Goal: Contribute content: Contribute content

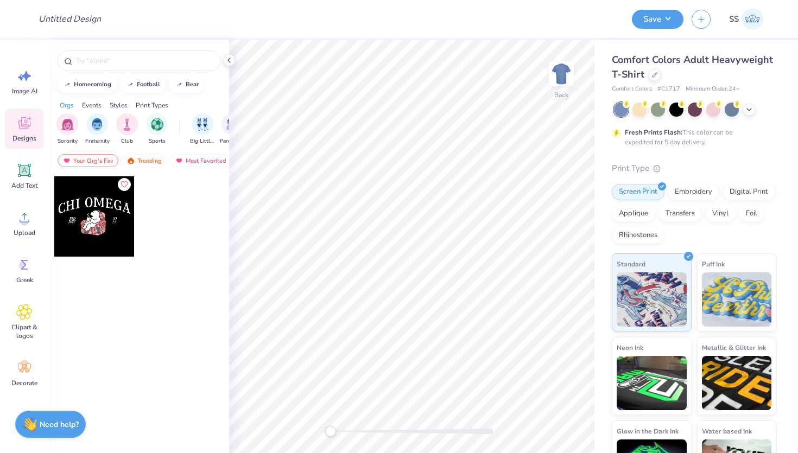
click at [123, 188] on button "Like" at bounding box center [124, 184] width 13 height 13
click at [123, 188] on div at bounding box center [94, 216] width 80 height 80
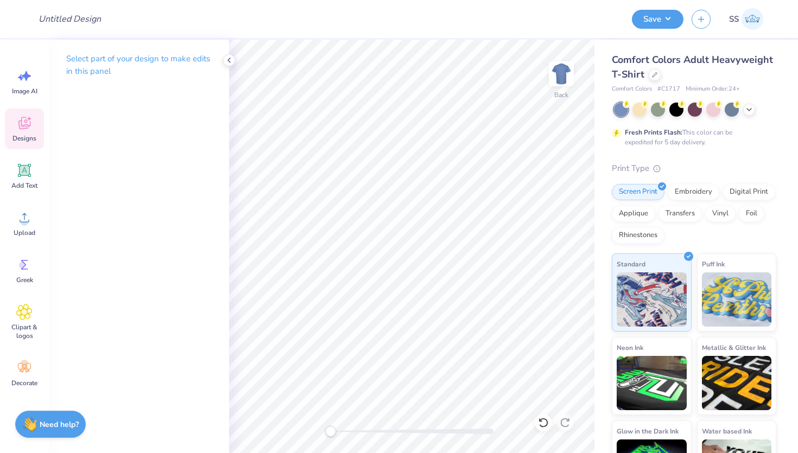
click at [20, 115] on div "Designs" at bounding box center [24, 129] width 39 height 41
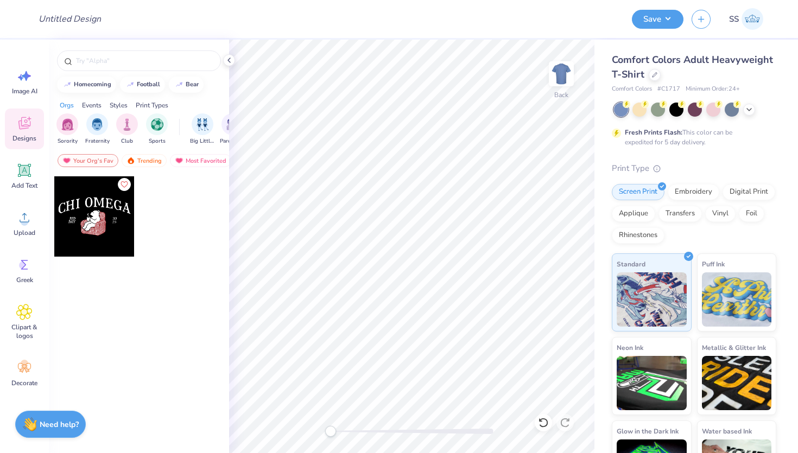
click at [125, 184] on icon "Like" at bounding box center [124, 185] width 8 height 8
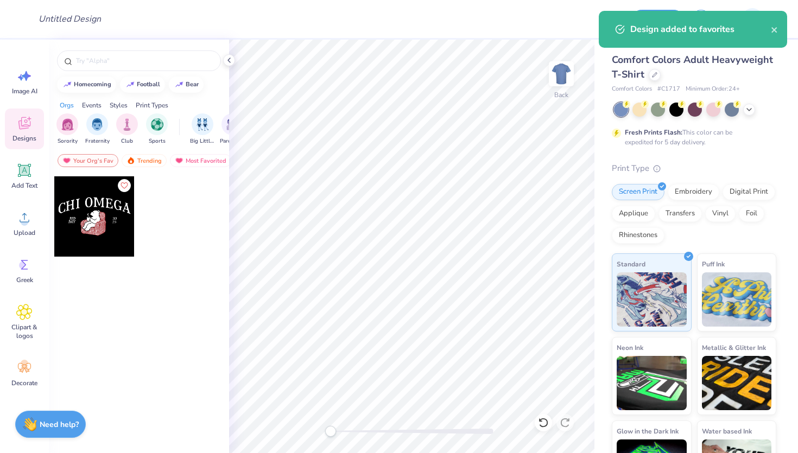
click at [124, 185] on icon "Like" at bounding box center [124, 186] width 8 height 8
click at [103, 159] on div "Your Org's Fav" at bounding box center [88, 160] width 61 height 13
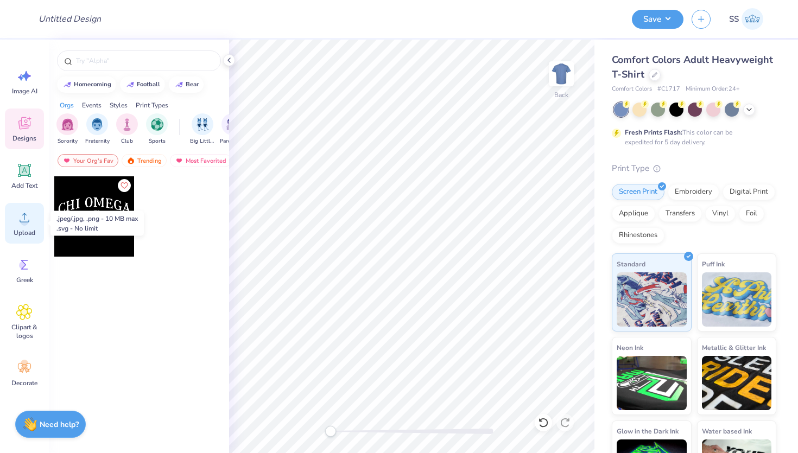
click at [28, 222] on icon at bounding box center [25, 217] width 10 height 9
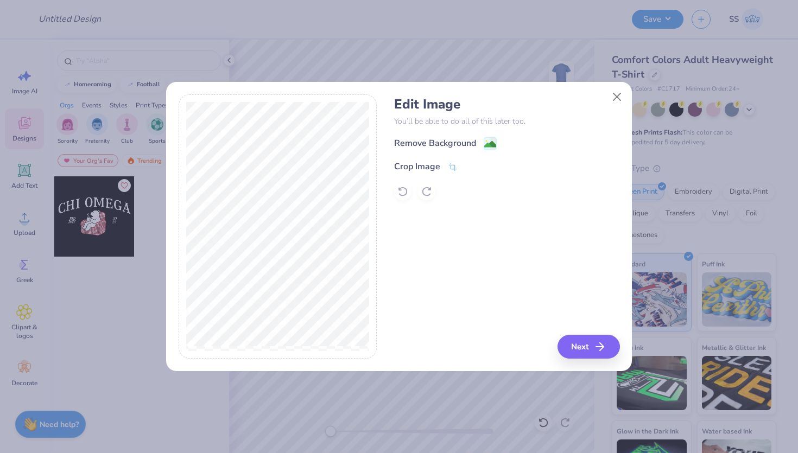
click at [433, 137] on div "Remove Background" at bounding box center [506, 144] width 225 height 14
click at [442, 143] on div "Remove Background" at bounding box center [435, 144] width 82 height 13
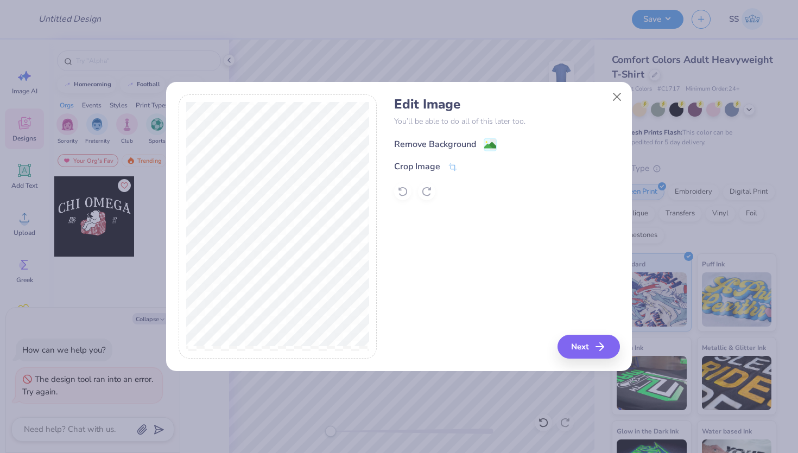
click at [451, 144] on div "Remove Background" at bounding box center [435, 144] width 82 height 13
type textarea "x"
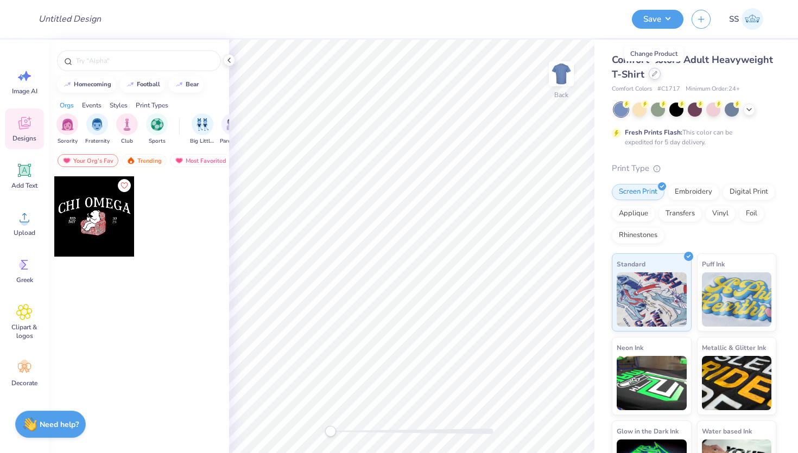
click at [656, 75] on icon at bounding box center [654, 73] width 5 height 5
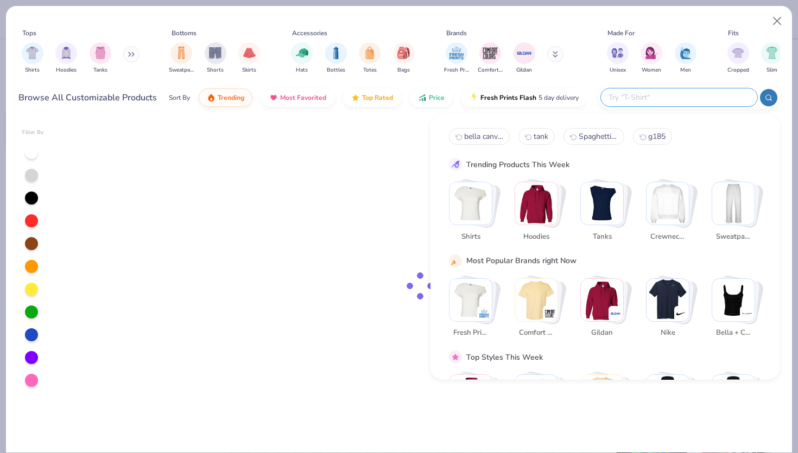
click at [709, 96] on input "text" at bounding box center [679, 97] width 142 height 12
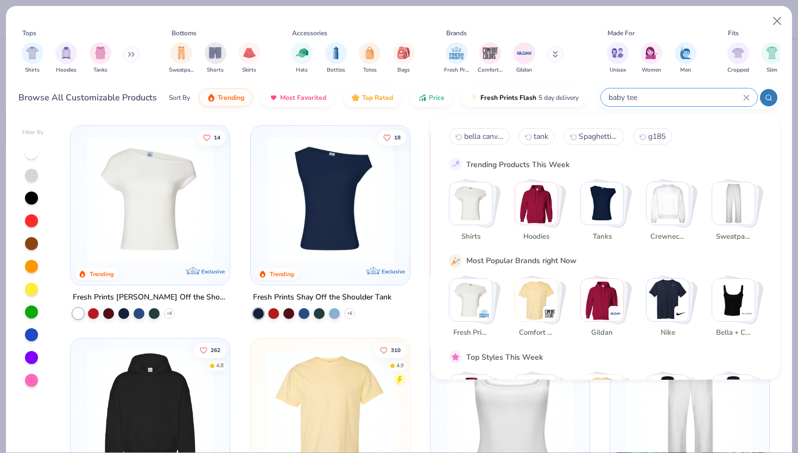
type input "baby tee"
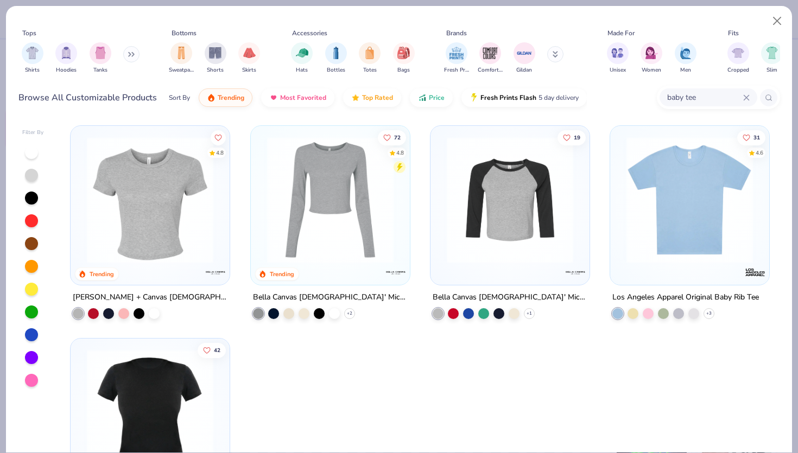
click at [162, 200] on img at bounding box center [149, 200] width 137 height 127
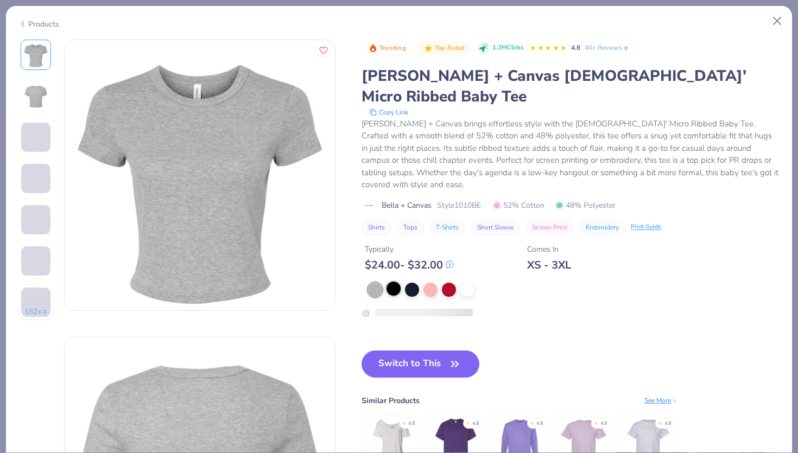
click at [390, 282] on div at bounding box center [394, 289] width 14 height 14
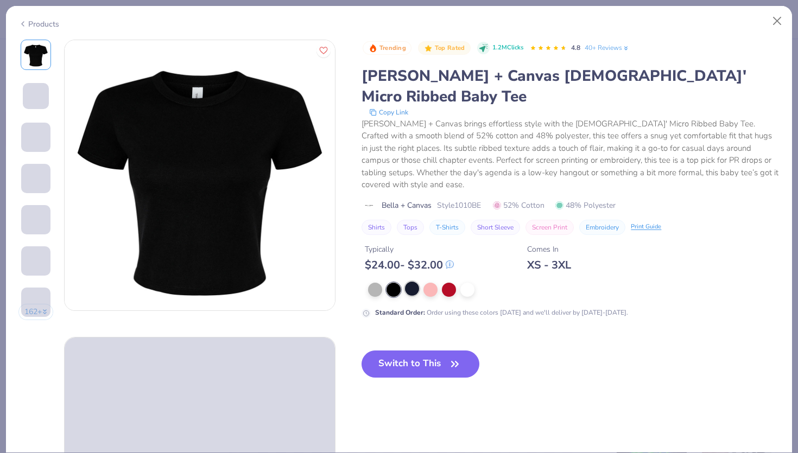
click at [411, 282] on div at bounding box center [412, 289] width 14 height 14
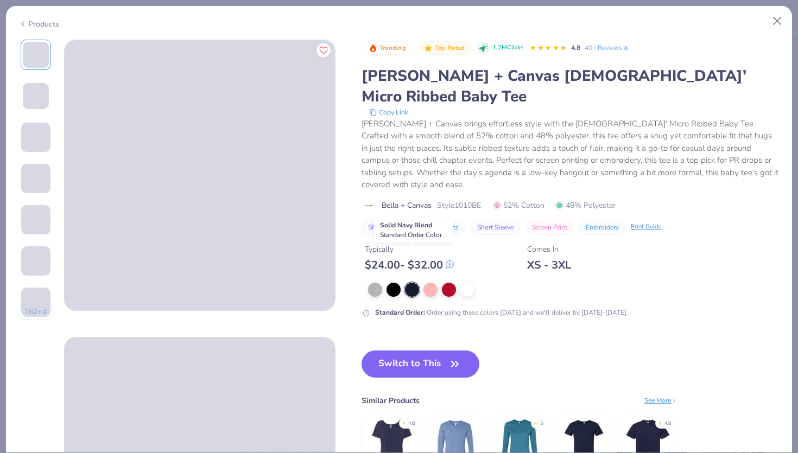
click at [405, 283] on div at bounding box center [412, 290] width 14 height 14
click at [400, 282] on div at bounding box center [394, 289] width 14 height 14
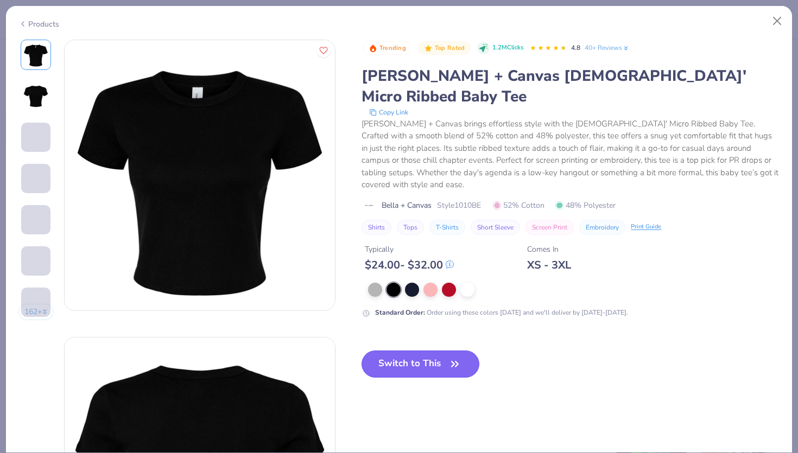
click at [401, 351] on button "Switch to This" at bounding box center [421, 364] width 118 height 27
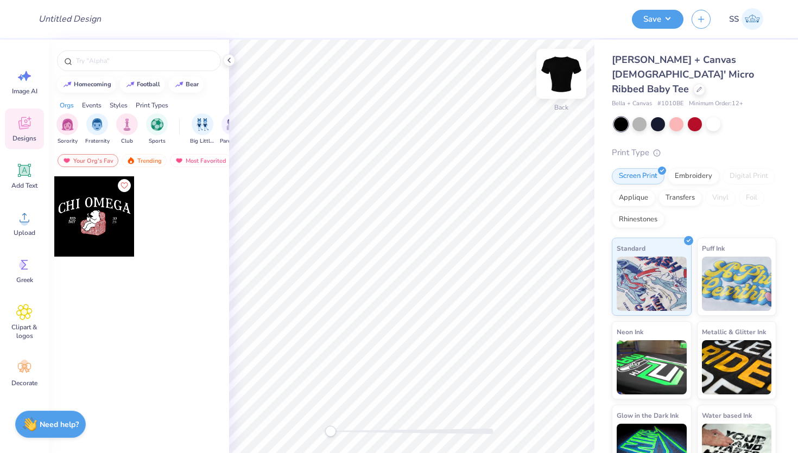
click at [561, 65] on img at bounding box center [561, 73] width 43 height 43
click at [561, 65] on img at bounding box center [562, 74] width 22 height 22
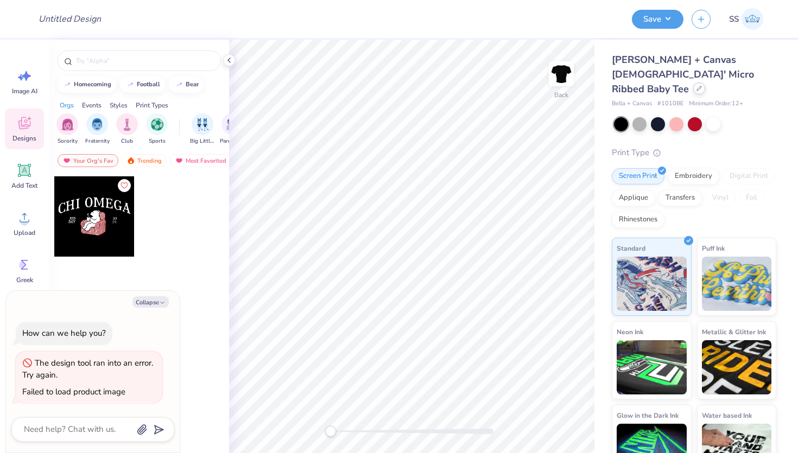
click at [693, 83] on div at bounding box center [699, 89] width 12 height 12
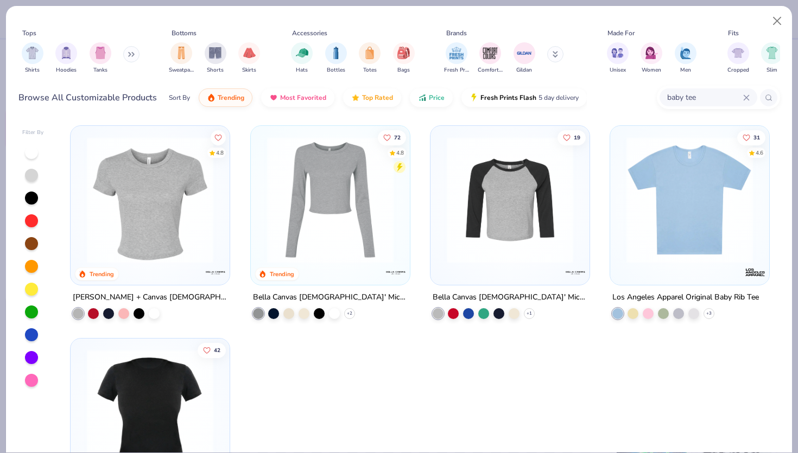
click at [333, 203] on img at bounding box center [330, 200] width 137 height 127
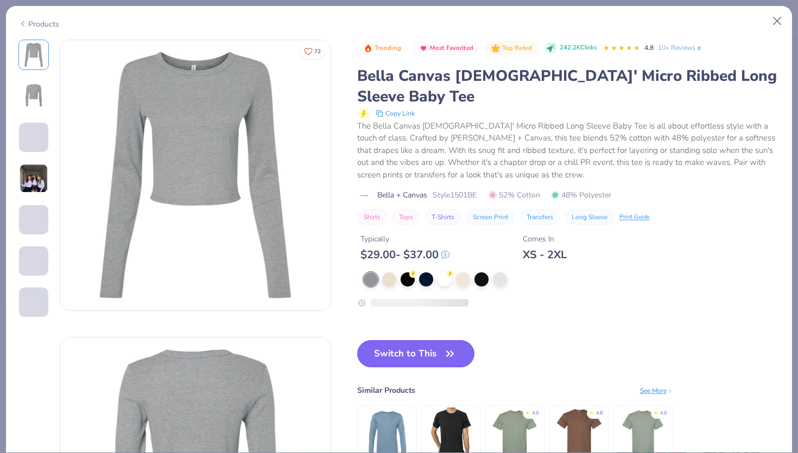
click at [392, 340] on button "Switch to This" at bounding box center [416, 353] width 118 height 27
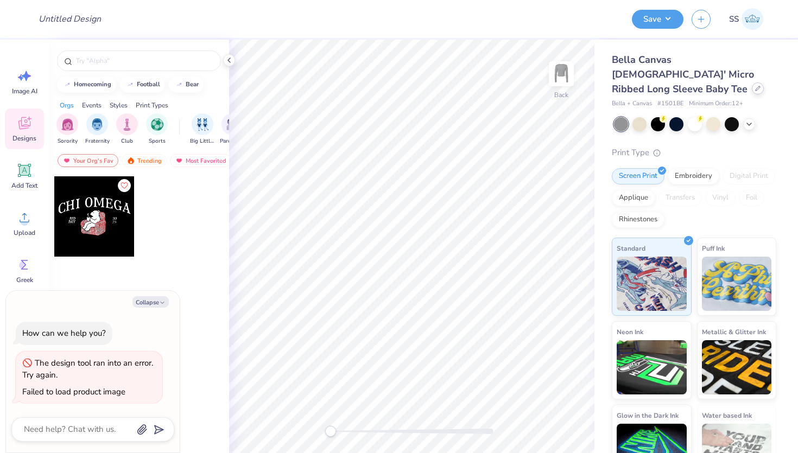
click at [755, 86] on icon at bounding box center [757, 88] width 5 height 5
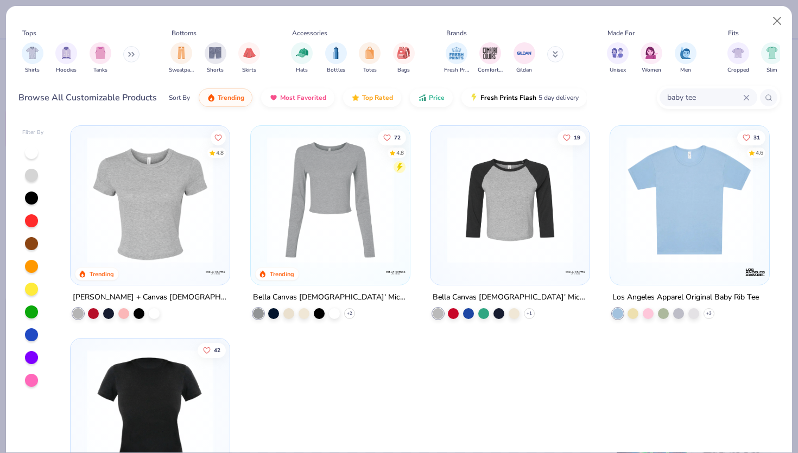
click at [223, 187] on div at bounding box center [150, 197] width 148 height 132
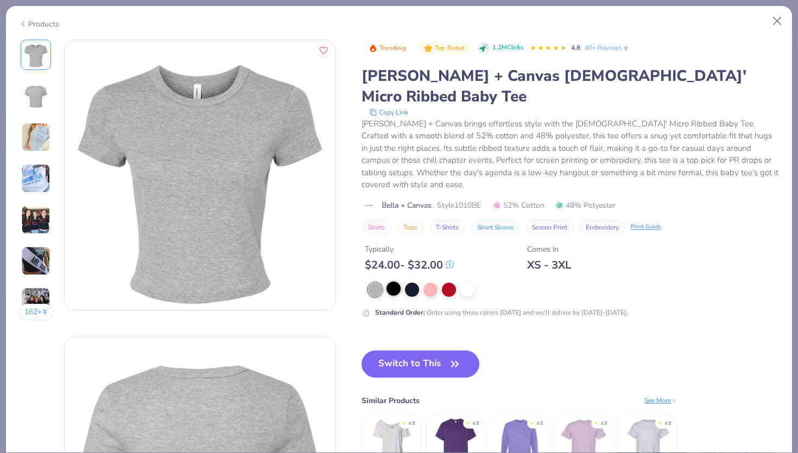
click at [391, 282] on div at bounding box center [394, 289] width 14 height 14
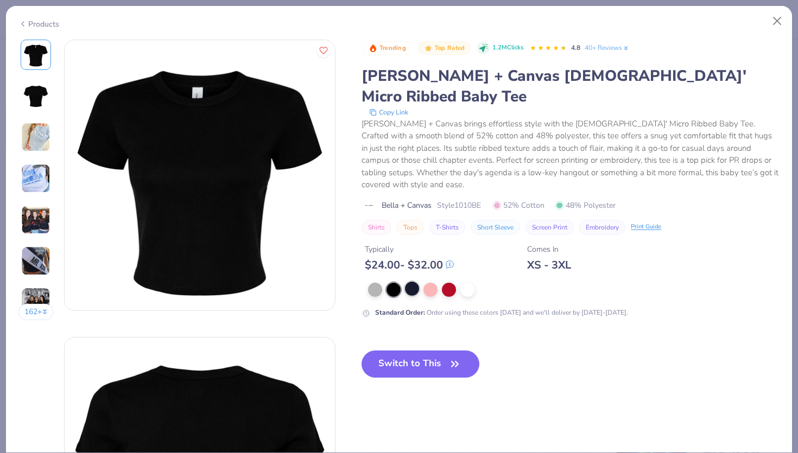
click at [412, 282] on div at bounding box center [412, 289] width 14 height 14
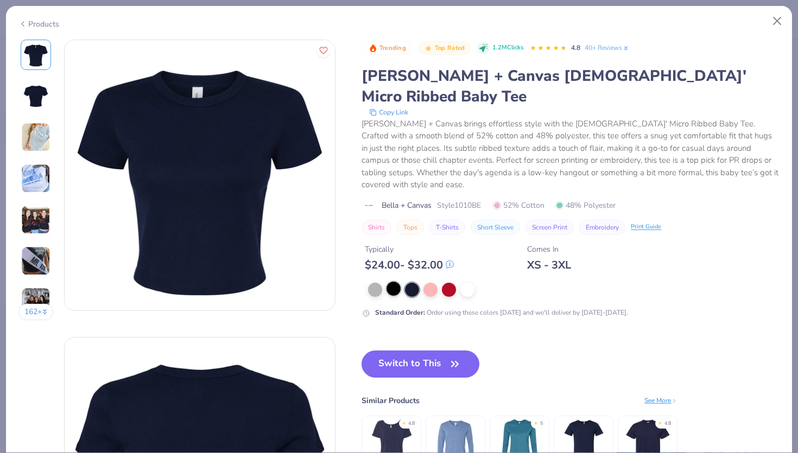
click at [388, 282] on div at bounding box center [394, 289] width 14 height 14
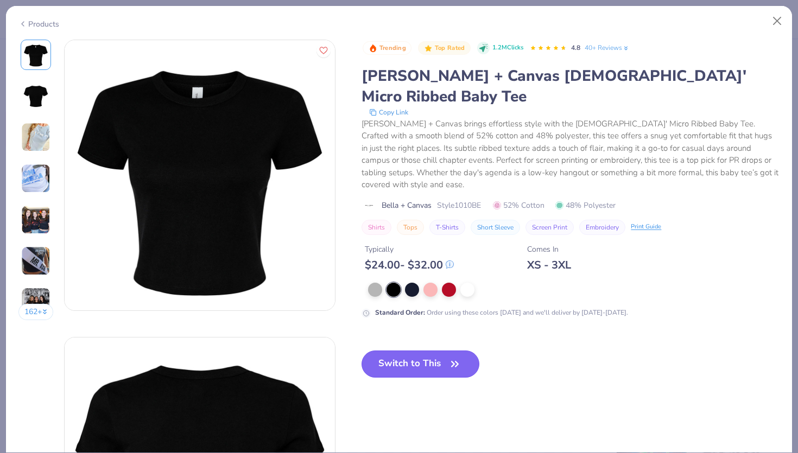
click at [401, 351] on button "Switch to This" at bounding box center [421, 364] width 118 height 27
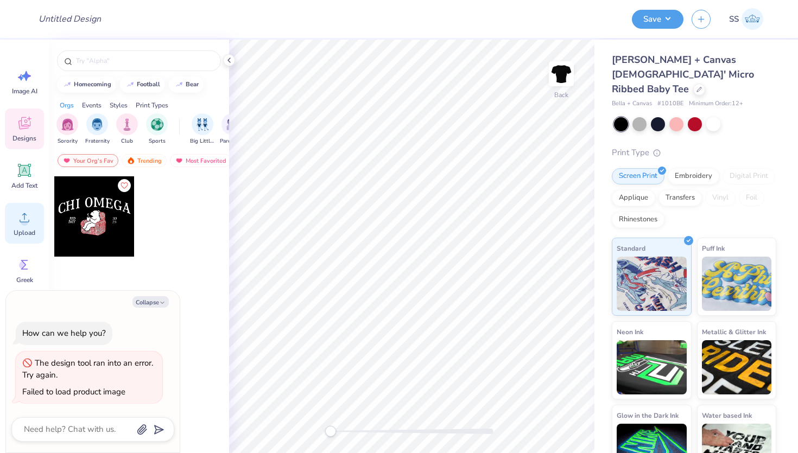
click at [26, 223] on circle at bounding box center [25, 222] width 8 height 8
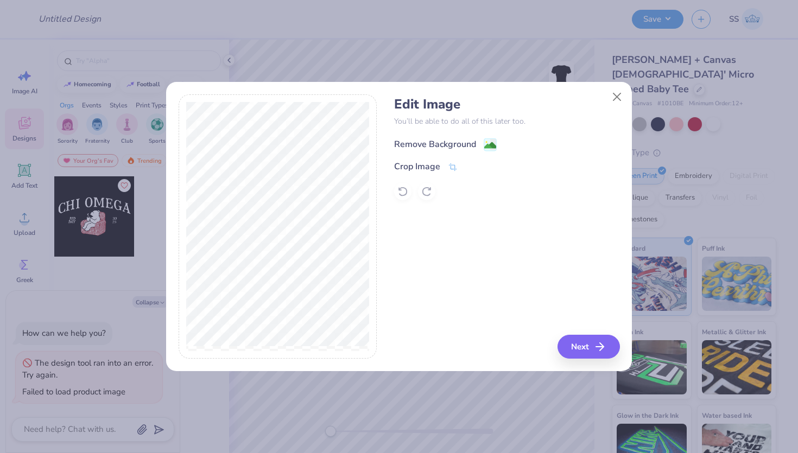
click at [431, 149] on div "Remove Background" at bounding box center [435, 144] width 82 height 13
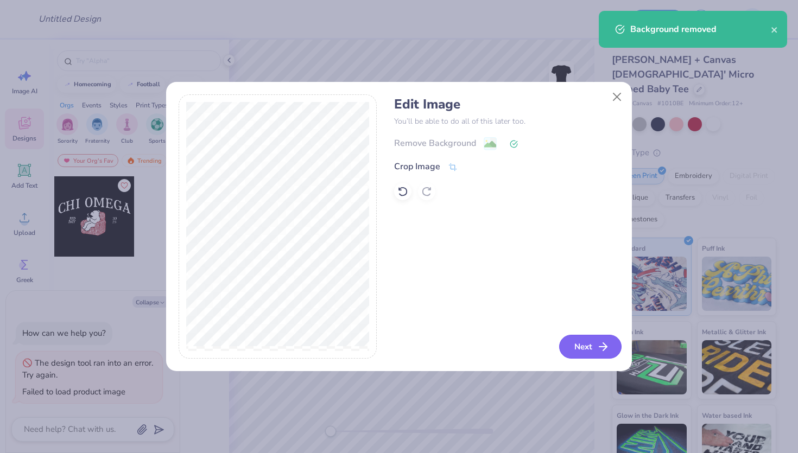
click at [601, 348] on icon "button" at bounding box center [603, 346] width 13 height 13
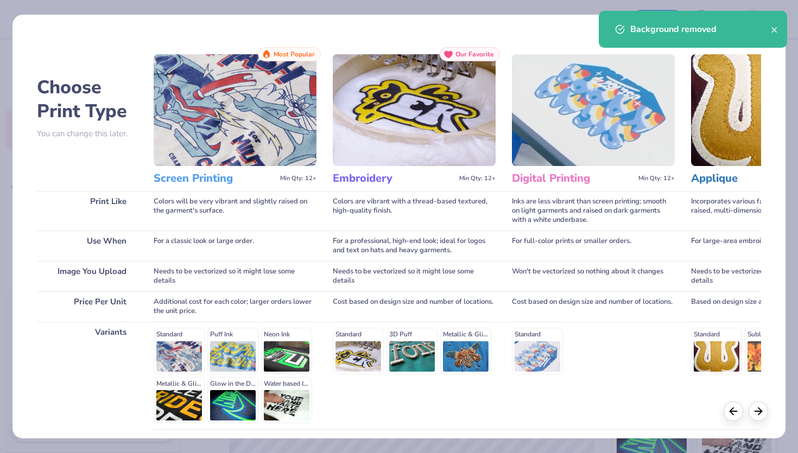
scroll to position [88, 0]
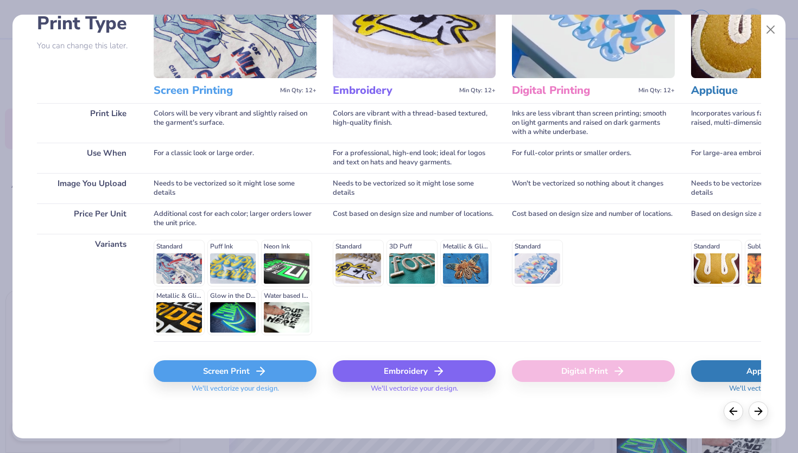
click at [219, 374] on div "Screen Print" at bounding box center [235, 372] width 163 height 22
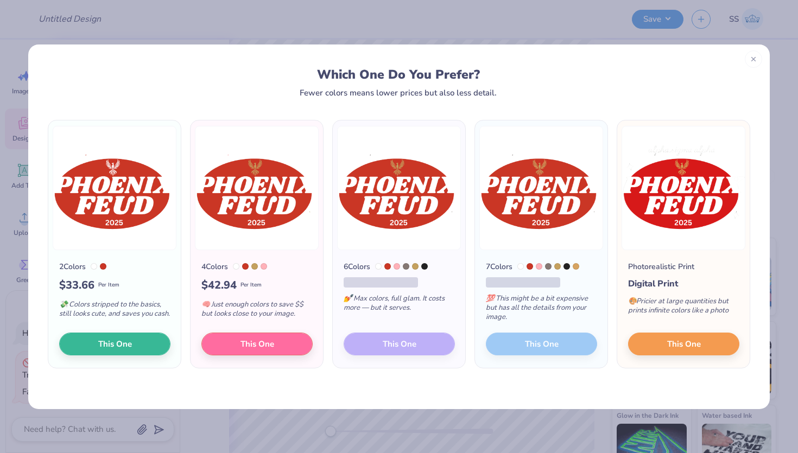
click at [517, 349] on div "7 Colors 💯 This might be a bit expensive but has all the details from your imag…" at bounding box center [541, 309] width 132 height 118
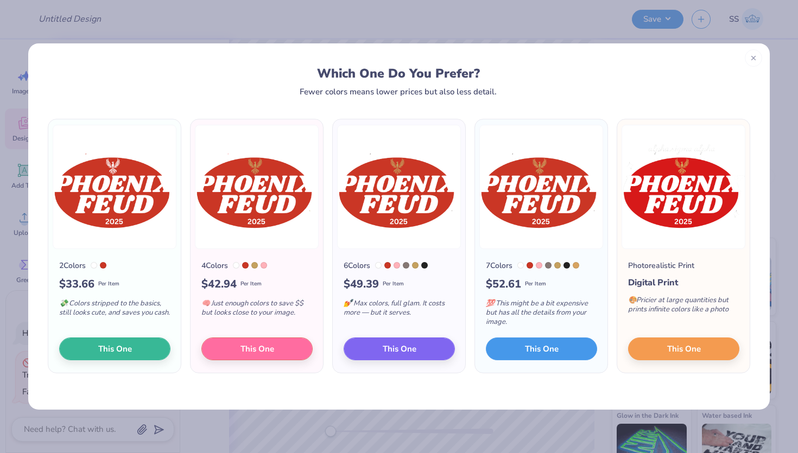
click at [517, 349] on button "This One" at bounding box center [541, 349] width 111 height 23
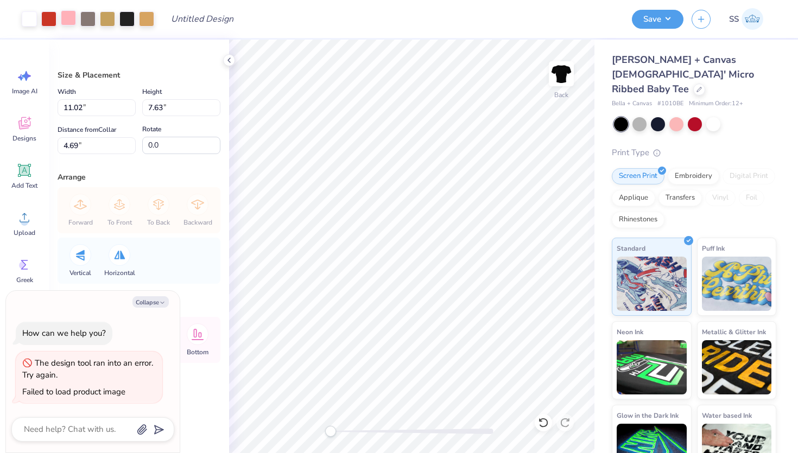
click at [64, 17] on div at bounding box center [68, 17] width 15 height 15
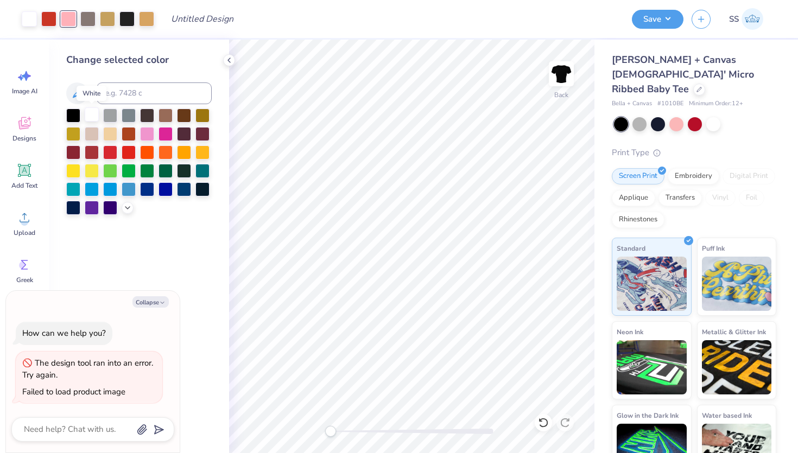
click at [91, 111] on div at bounding box center [92, 115] width 14 height 14
click at [65, 13] on div at bounding box center [68, 17] width 15 height 15
click at [89, 117] on div at bounding box center [92, 115] width 14 height 14
click at [83, 17] on div at bounding box center [87, 17] width 15 height 15
click at [94, 110] on div at bounding box center [92, 115] width 14 height 14
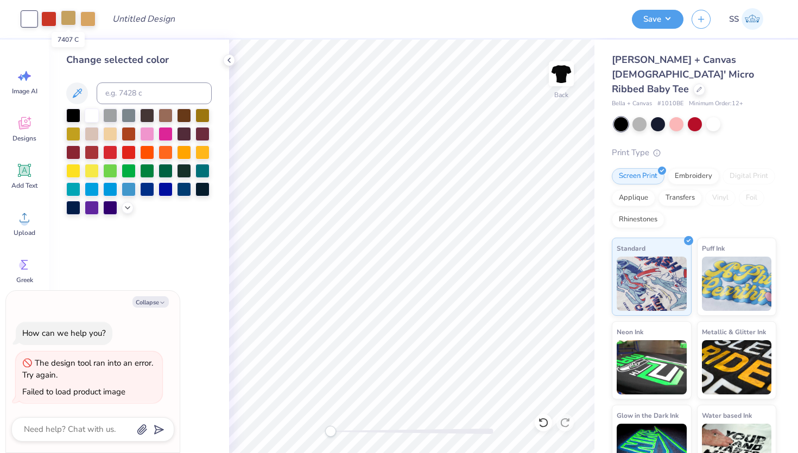
click at [70, 17] on div at bounding box center [68, 17] width 15 height 15
click at [87, 21] on div at bounding box center [87, 17] width 15 height 15
click at [75, 12] on div at bounding box center [68, 17] width 15 height 15
click at [88, 12] on div at bounding box center [87, 17] width 15 height 15
click at [70, 14] on div at bounding box center [68, 17] width 15 height 15
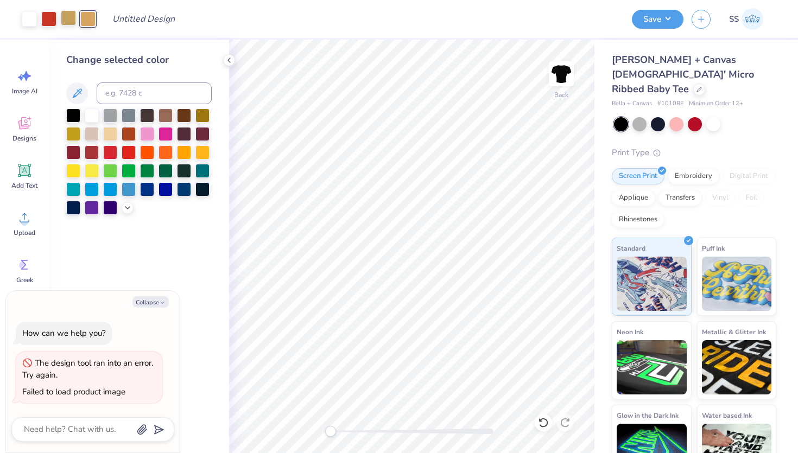
type textarea "x"
click at [116, 98] on input at bounding box center [154, 94] width 115 height 22
type input "7509"
type textarea "x"
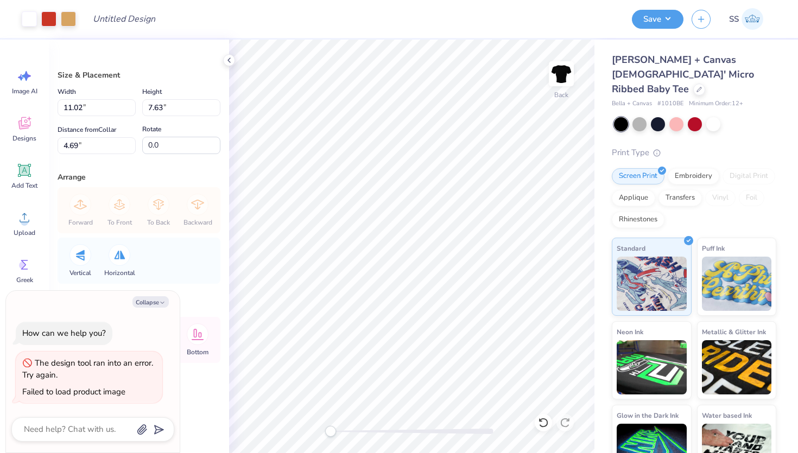
type textarea "x"
type input "8.52"
type input "5.90"
type input "6.42"
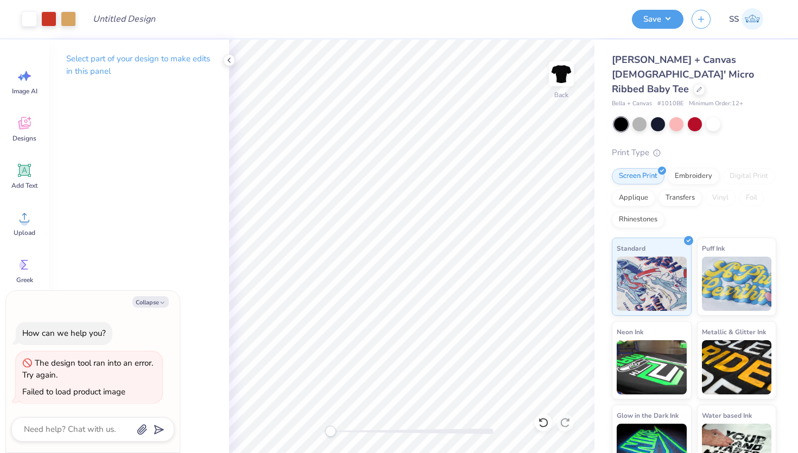
click at [672, 99] on span "# 1010BE" at bounding box center [671, 103] width 26 height 9
copy span "1010BE"
click at [659, 19] on button "Save" at bounding box center [658, 17] width 52 height 19
type textarea "x"
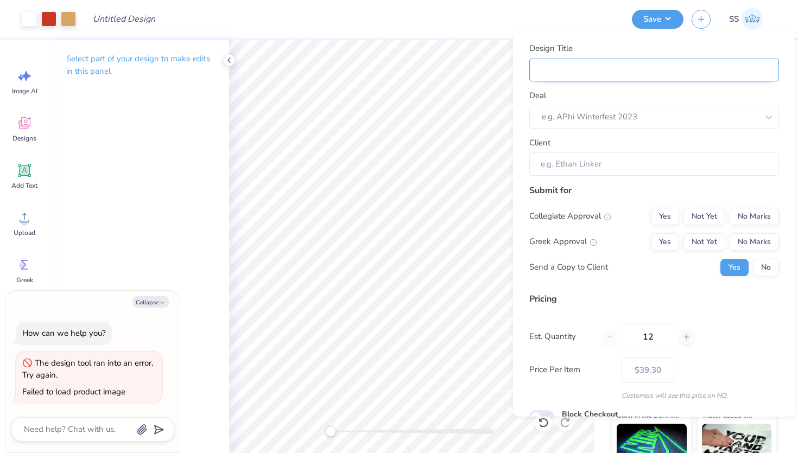
click at [625, 81] on input "Design Title" at bounding box center [654, 69] width 250 height 23
type input "A"
type textarea "x"
type input "A"
type textarea "x"
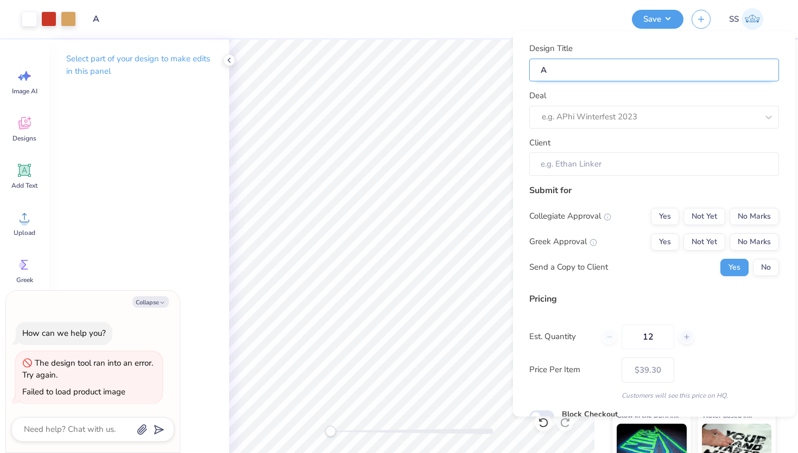
type input "Al"
type textarea "x"
type input "Al"
type textarea "x"
type input "Alp"
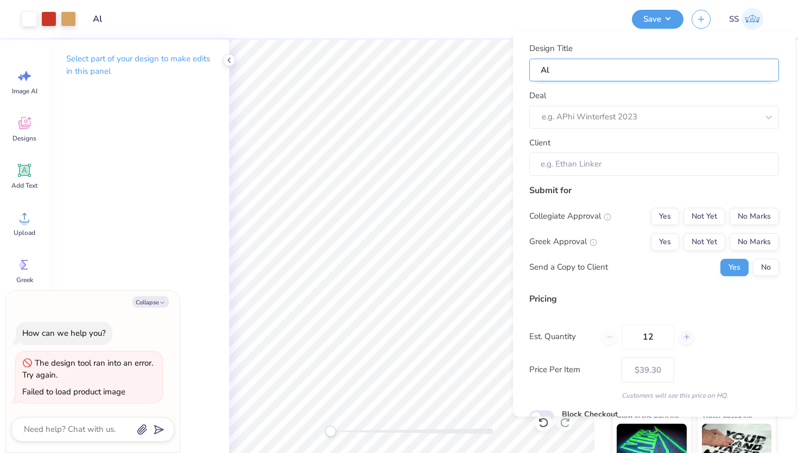
type textarea "x"
type input "Alp"
type textarea "x"
type input "Alph"
type textarea "x"
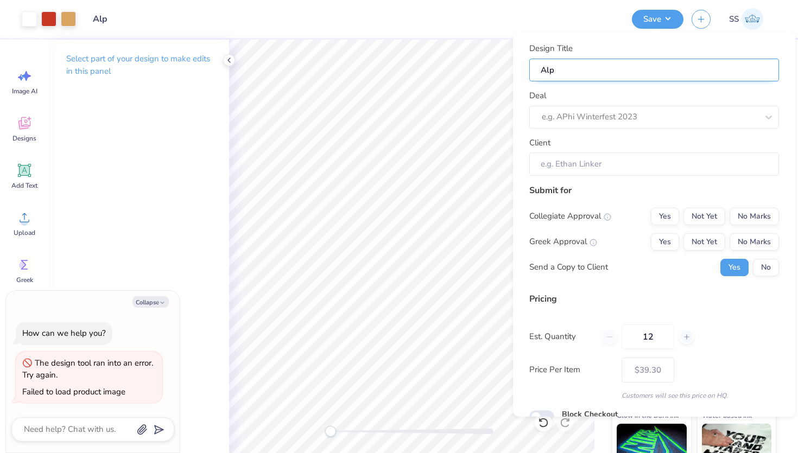
type input "Alph"
type textarea "x"
type input "Alpha"
type textarea "x"
type input "Alpha"
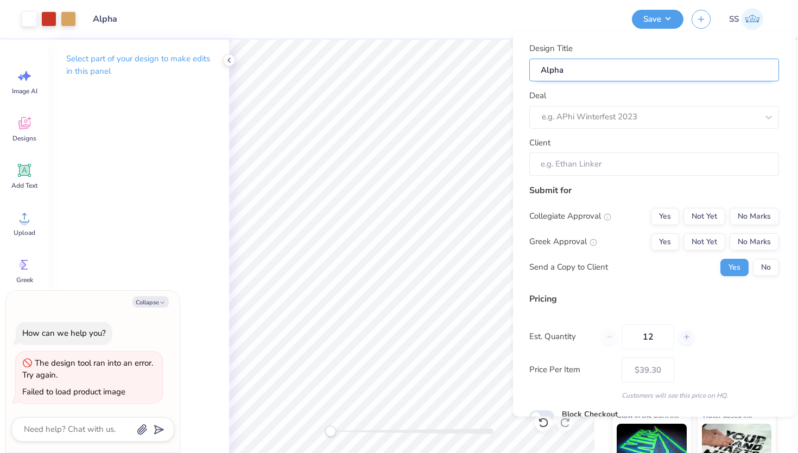
type textarea "x"
type input "Alpha"
type textarea "x"
type input "Alpha"
type textarea "x"
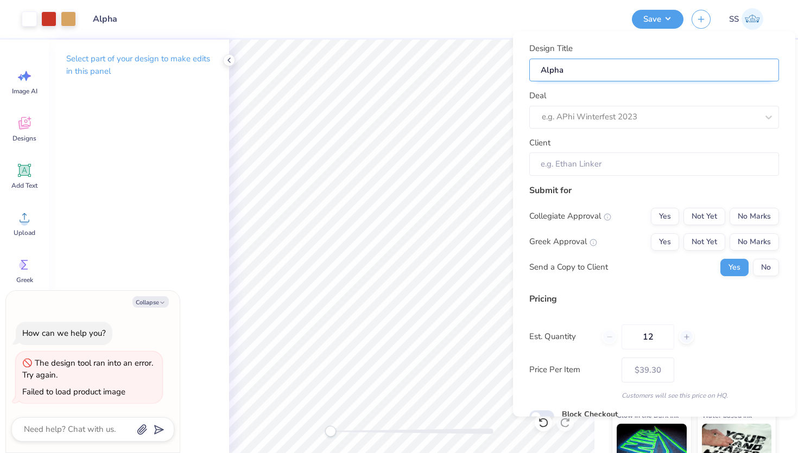
type input "Alpha S"
type textarea "x"
type input "Alpha S"
type textarea "x"
type input "Alpha Si"
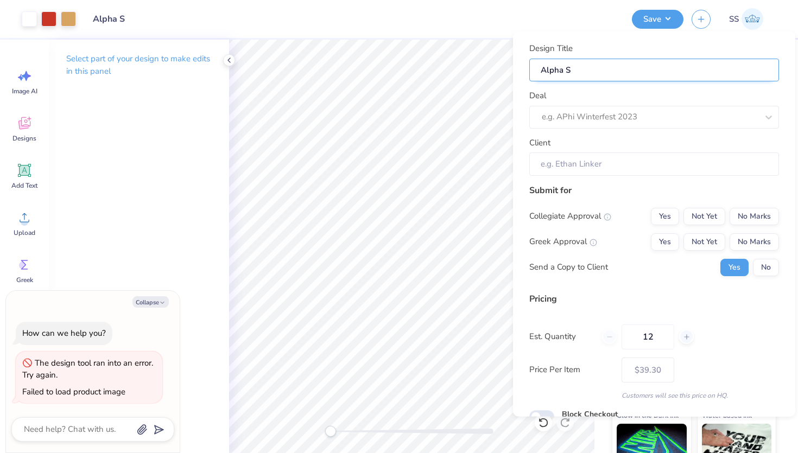
type textarea "x"
type input "Alpha Si"
type textarea "x"
type input "Alpha Sig"
type textarea "x"
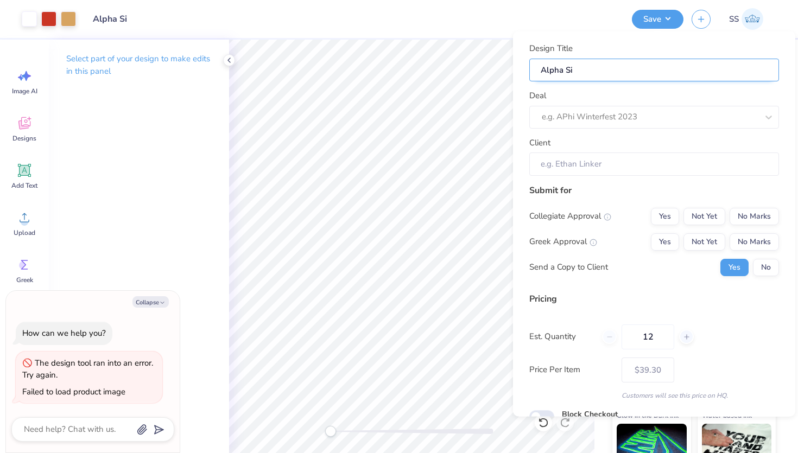
type input "Alpha Sig"
type textarea "x"
type input "Alpha Sigm"
type textarea "x"
type input "Alpha Sigm"
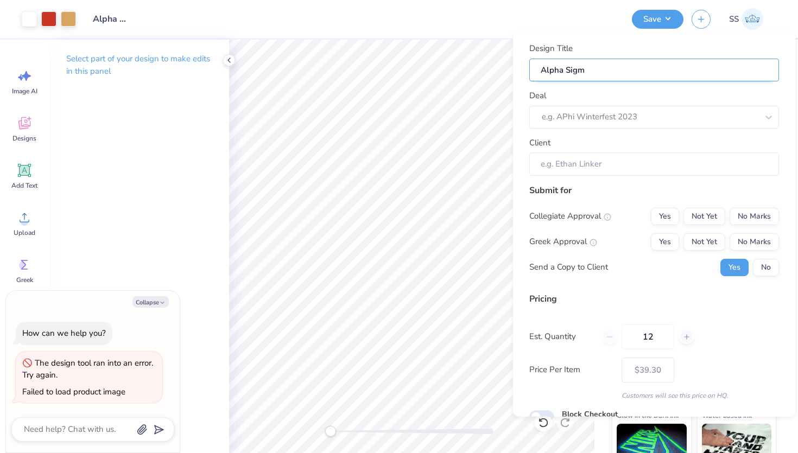
type textarea "x"
type input "Alpha Sigma"
type textarea "x"
type input "Alpha Sigma"
type textarea "x"
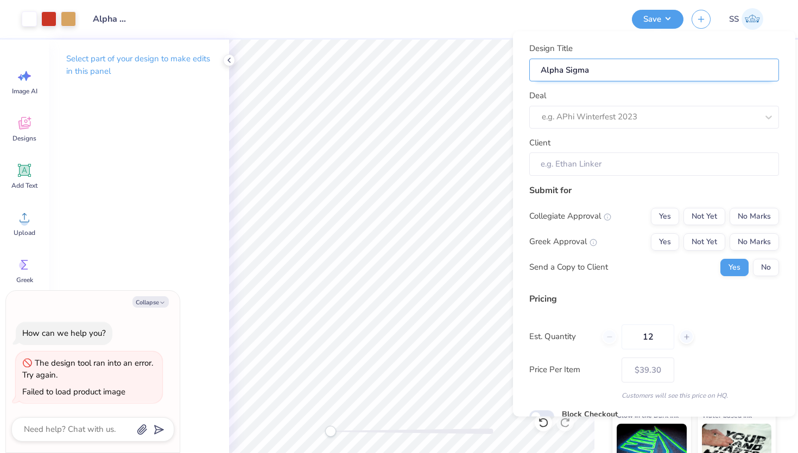
type input "Alpha Sigma"
type textarea "x"
type input "Alpha Sigma"
type textarea "x"
type input "Alpha Sigma A"
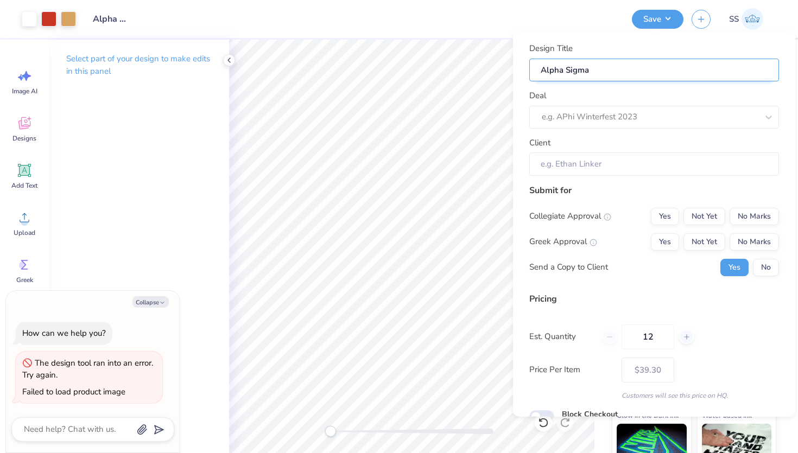
type textarea "x"
type input "Alpha Sigma A"
type textarea "x"
type input "Alpha Sigma Al"
type textarea "x"
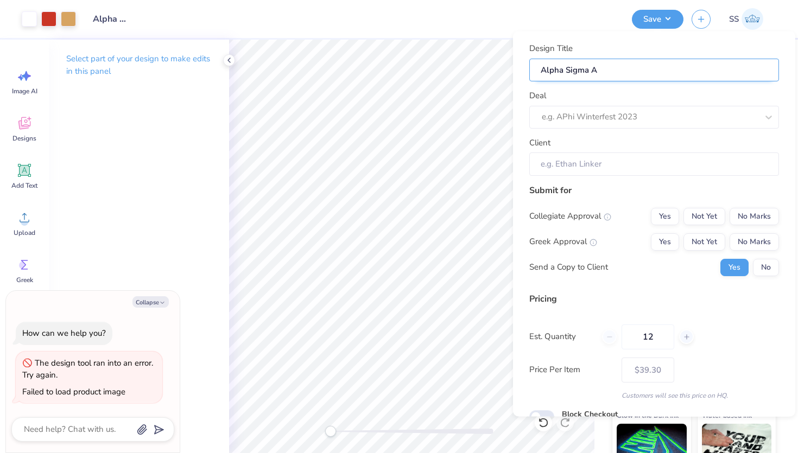
type input "Alpha Sigma Al"
type textarea "x"
type input "Alpha Sigma Alp"
type textarea "x"
type input "Alpha Sigma Alp"
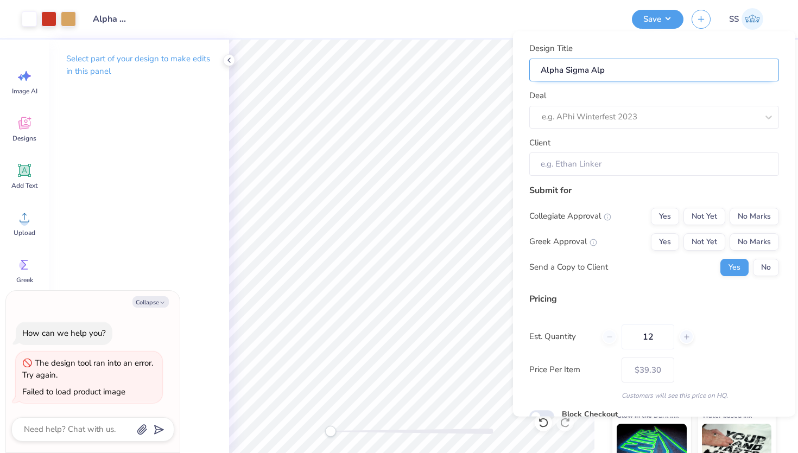
type textarea "x"
type input "Alpha Sigma Alph"
type textarea "x"
type input "Alpha Sigma Alph"
type textarea "x"
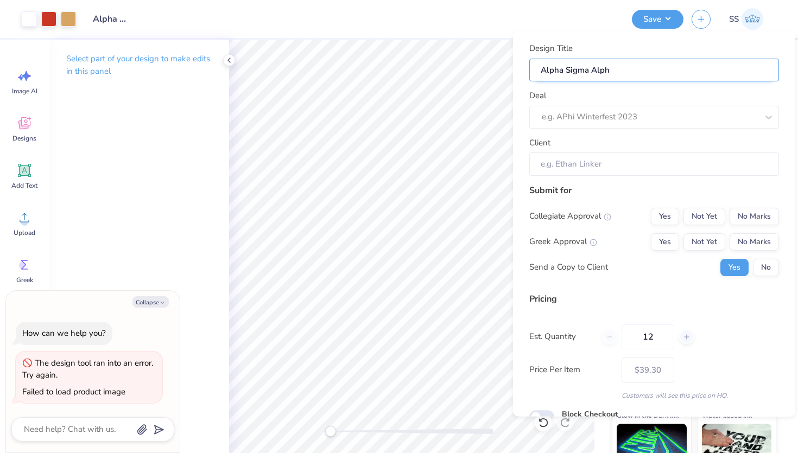
type input "Alpha Sigma Alpha"
type textarea "x"
type input "Alpha Sigma Alpha"
type textarea "x"
type input "Alpha Sigma Alpha"
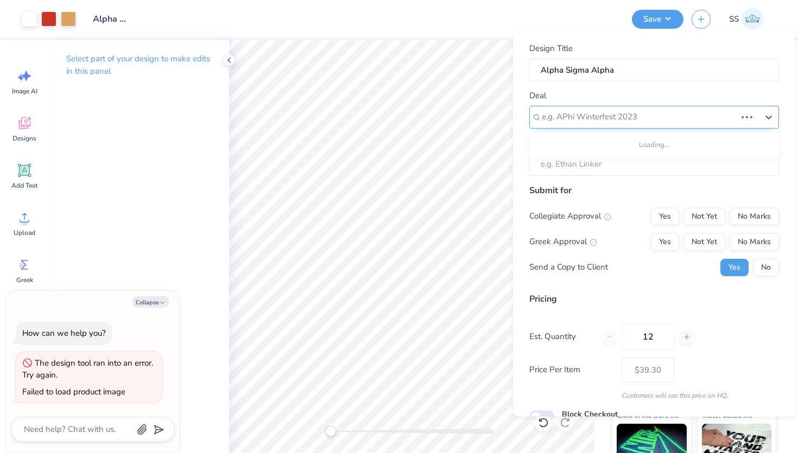
click at [620, 121] on div at bounding box center [639, 117] width 194 height 15
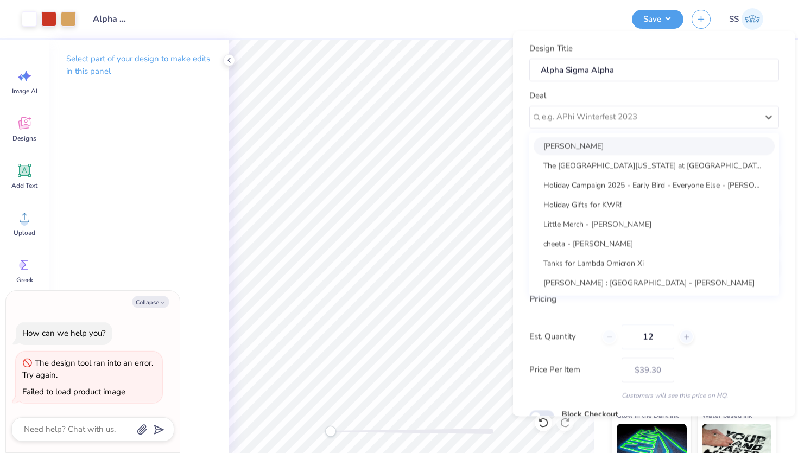
click at [612, 142] on div "Lauryn Roberts" at bounding box center [654, 146] width 241 height 18
type textarea "x"
type input "Lauryn Roberts"
type input "– –"
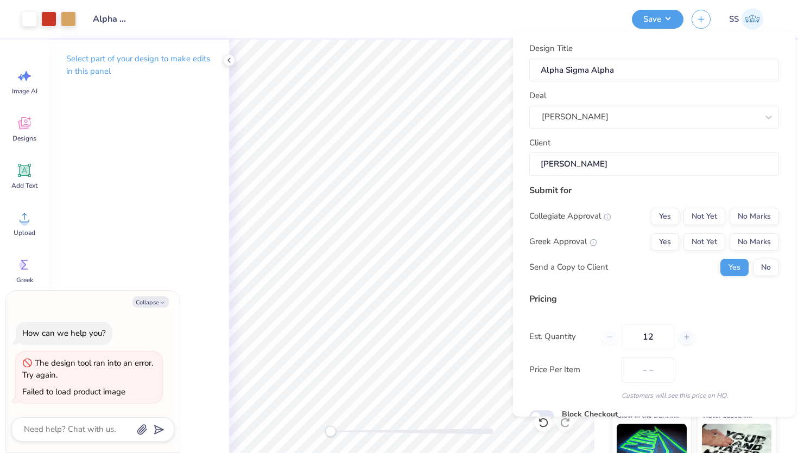
click at [613, 162] on input "Lauryn Roberts" at bounding box center [654, 164] width 250 height 23
type textarea "x"
type input "$46.60"
click at [673, 213] on button "Yes" at bounding box center [665, 215] width 28 height 17
click at [759, 214] on button "No Marks" at bounding box center [754, 215] width 49 height 17
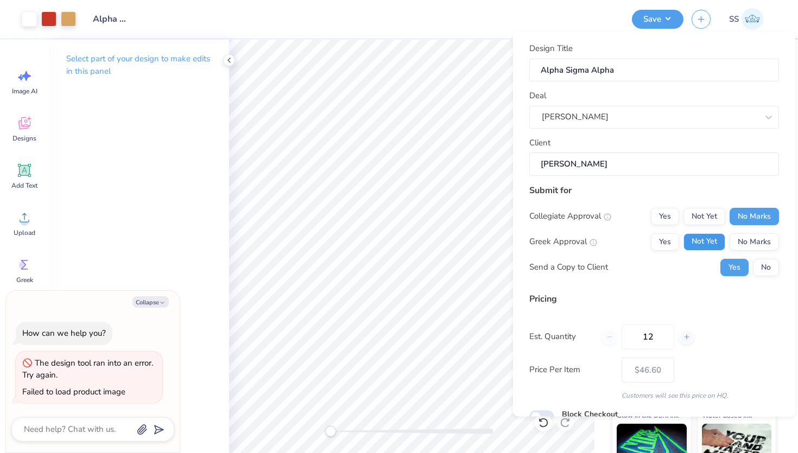
click at [693, 239] on button "Not Yet" at bounding box center [705, 241] width 42 height 17
type textarea "x"
type input "– –"
type textarea "x"
type input "$46.60"
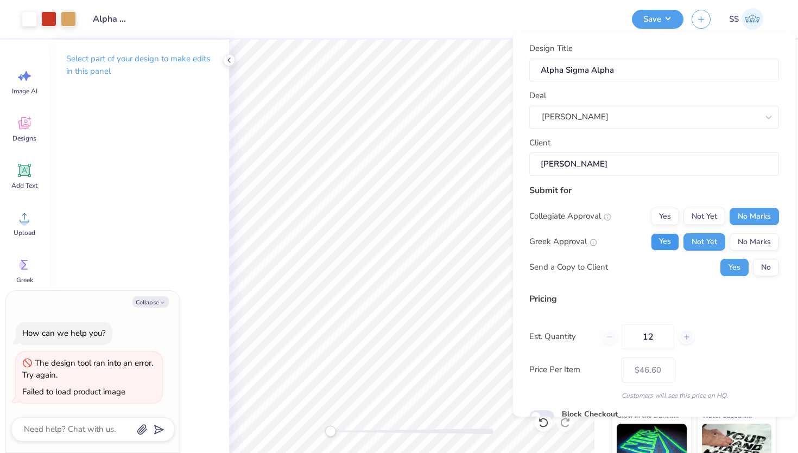
click at [658, 240] on button "Yes" at bounding box center [665, 241] width 28 height 17
click at [765, 266] on button "No" at bounding box center [766, 266] width 26 height 17
type textarea "x"
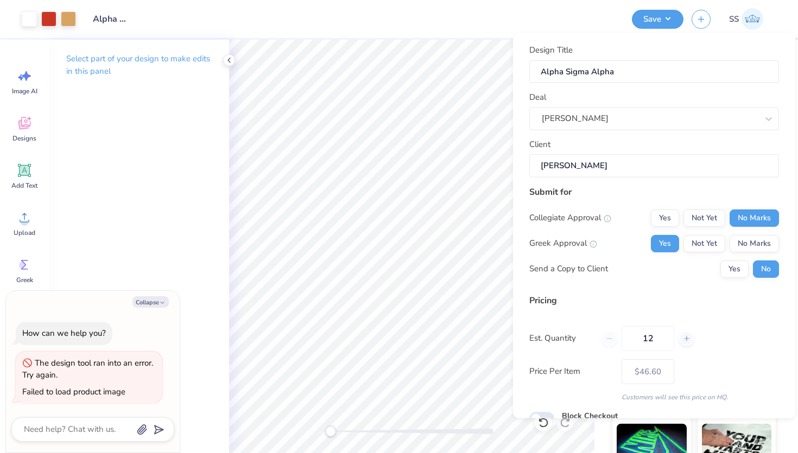
scroll to position [52, 0]
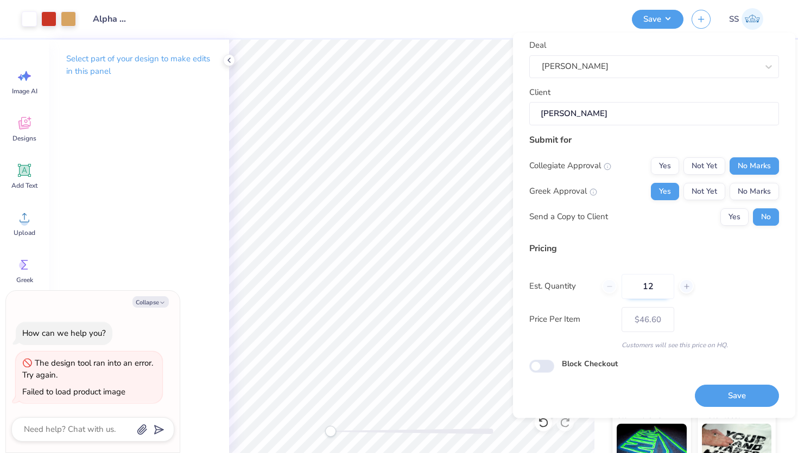
click at [645, 290] on input "12" at bounding box center [648, 286] width 53 height 25
type input "24"
type textarea "x"
type input "– –"
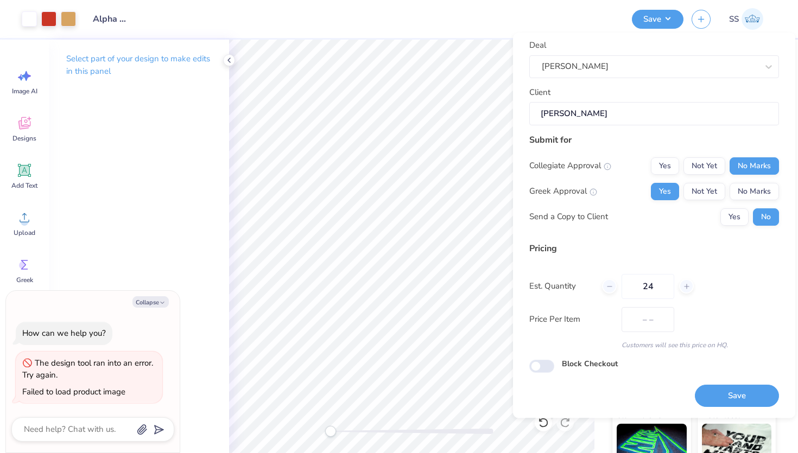
type input "24"
click at [654, 242] on div "Design Title Alpha Sigma Alpha Deal Lauryn Roberts Client Lauryn Roberts Submit…" at bounding box center [654, 182] width 250 height 381
type textarea "x"
type input "$30.31"
click at [728, 393] on button "Save" at bounding box center [737, 397] width 84 height 22
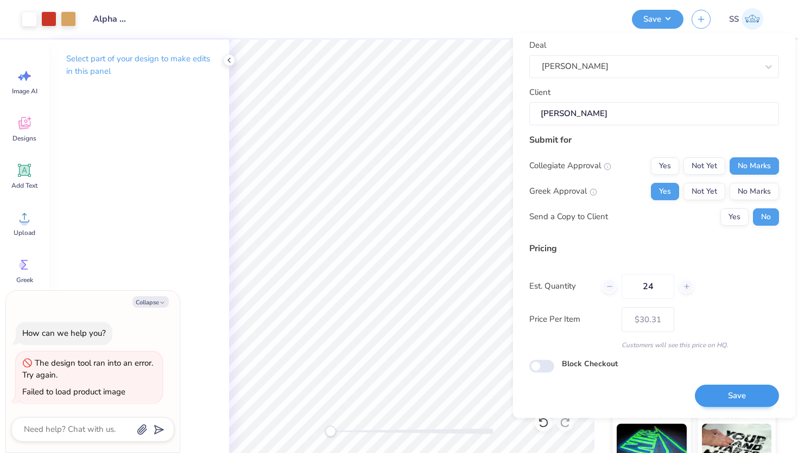
type textarea "x"
type input "– –"
type textarea "x"
type input "$30.31"
type textarea "x"
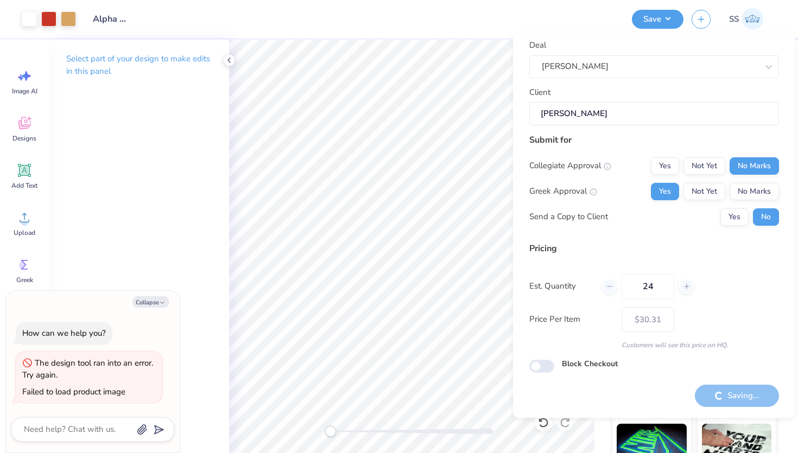
type input "– –"
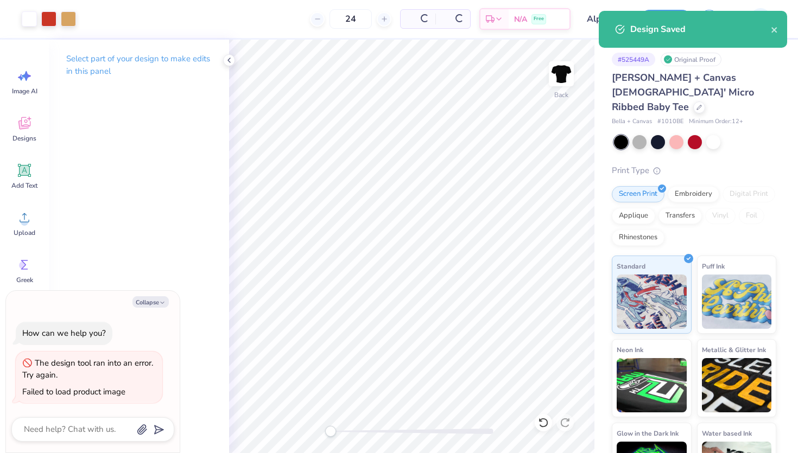
type textarea "x"
